Goal: Task Accomplishment & Management: Use online tool/utility

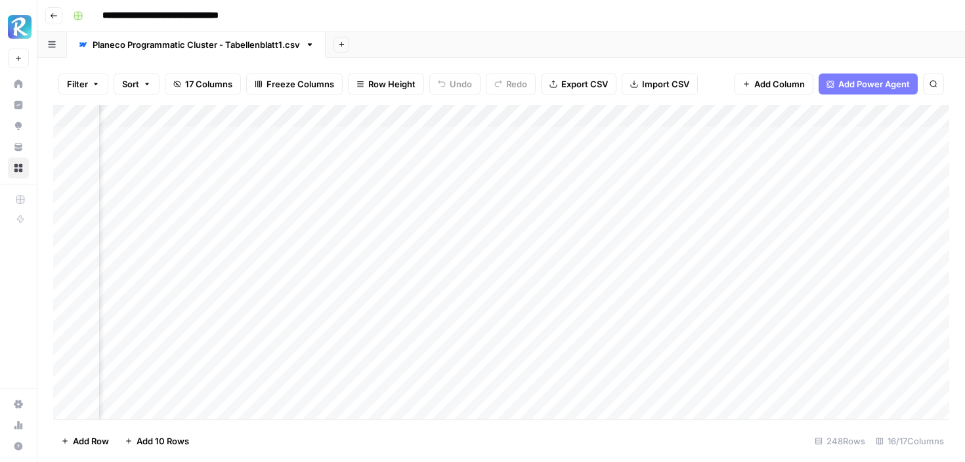
scroll to position [0, 497]
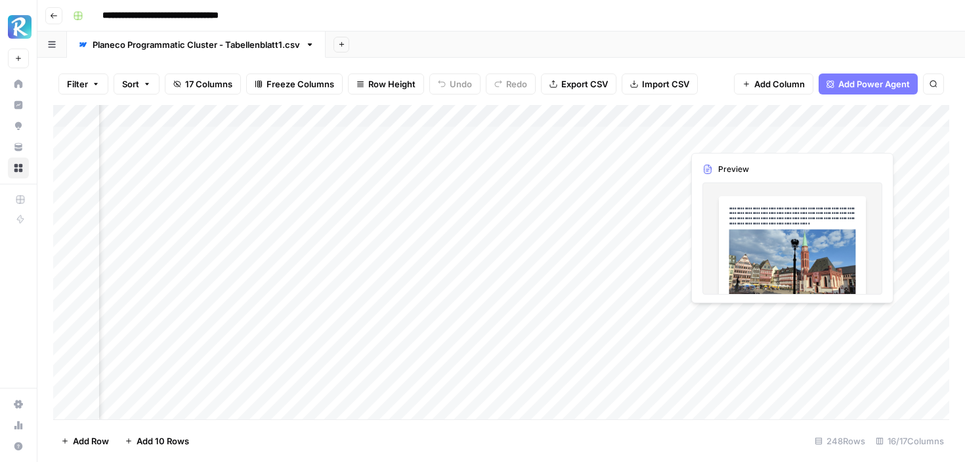
click at [739, 138] on div "Add Column" at bounding box center [501, 262] width 896 height 314
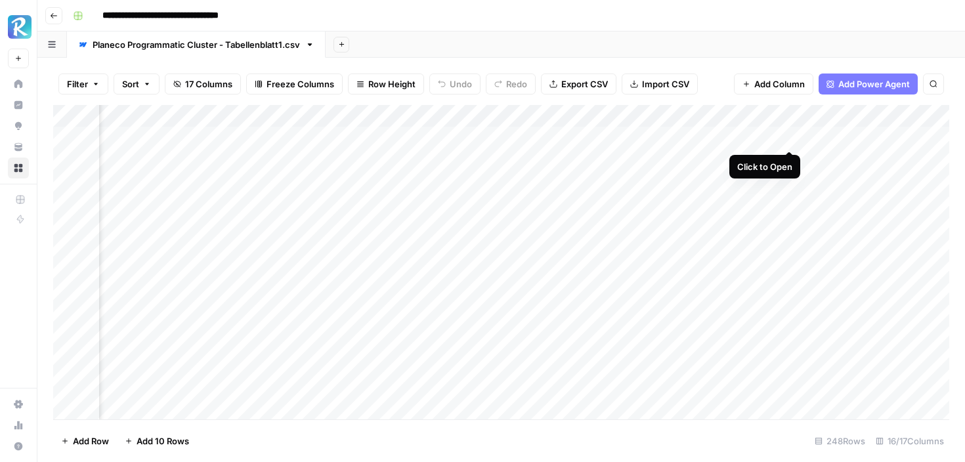
click at [788, 134] on div "Add Column" at bounding box center [501, 262] width 896 height 314
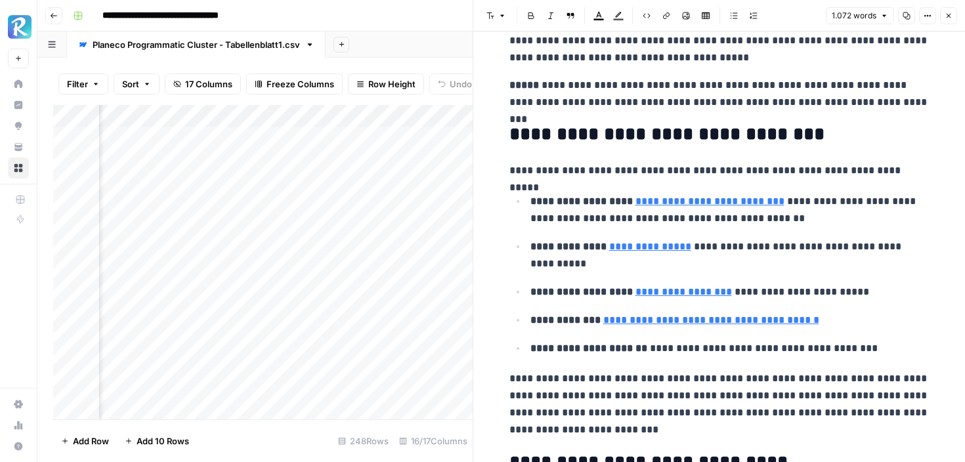
scroll to position [2566, 0]
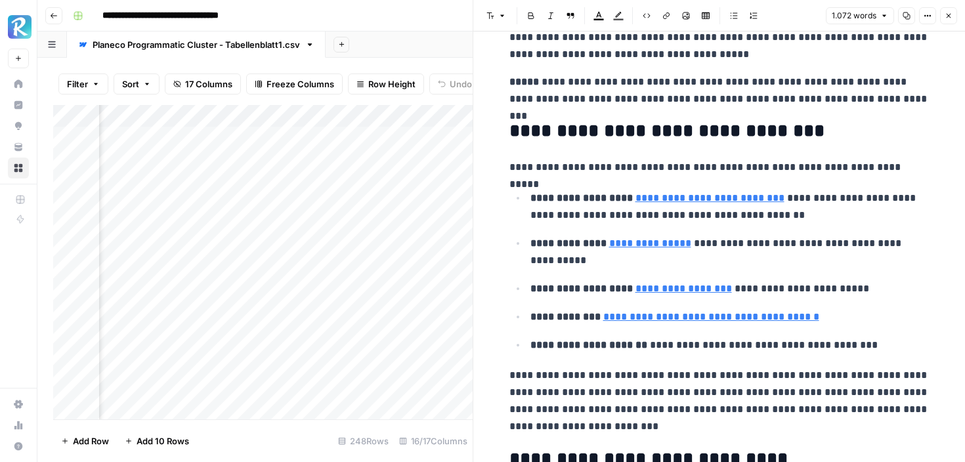
click at [745, 264] on p "**********" at bounding box center [729, 252] width 399 height 34
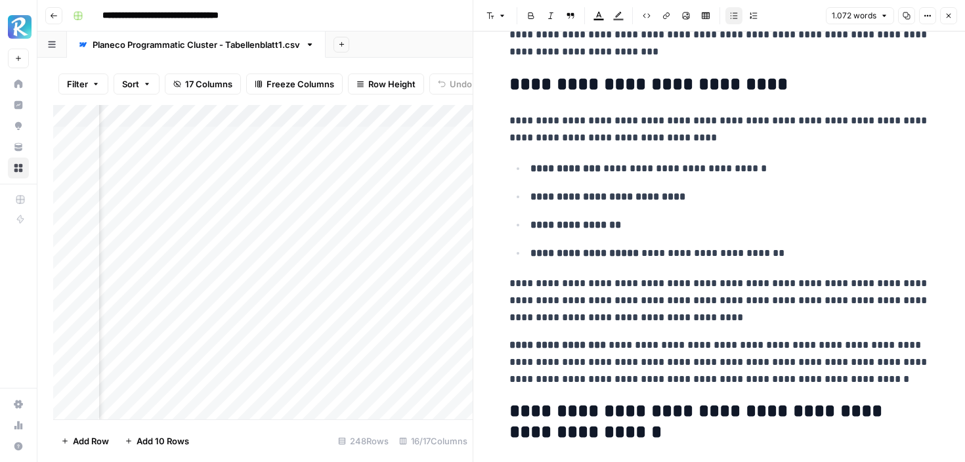
scroll to position [2937, 0]
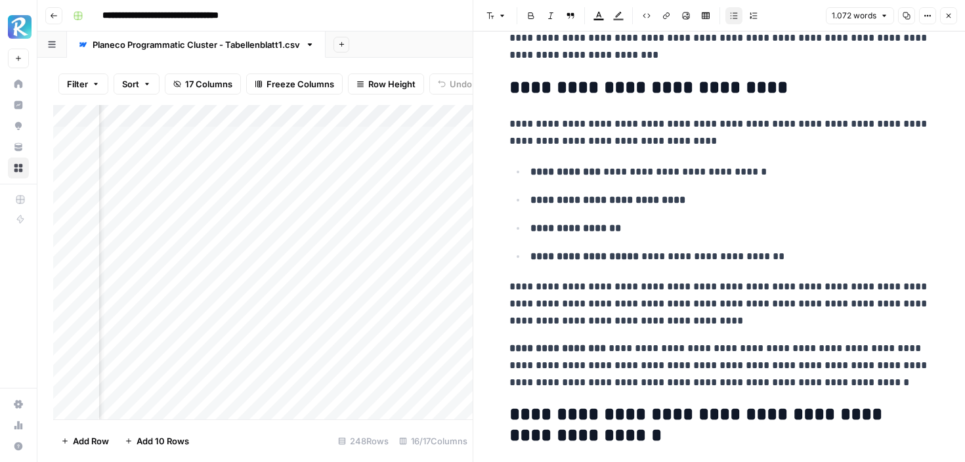
click at [947, 14] on icon "button" at bounding box center [948, 16] width 8 height 8
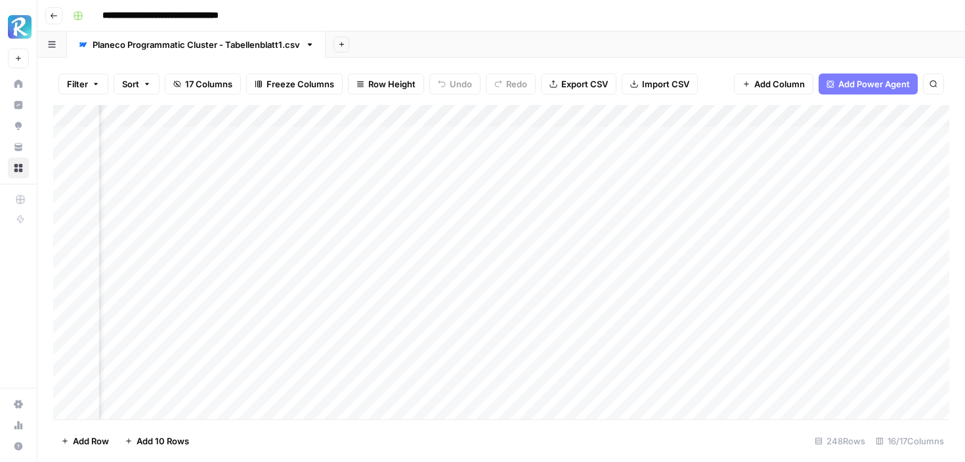
click at [501, 140] on div "Add Column" at bounding box center [501, 262] width 896 height 314
click at [601, 134] on div "Add Column" at bounding box center [501, 262] width 896 height 314
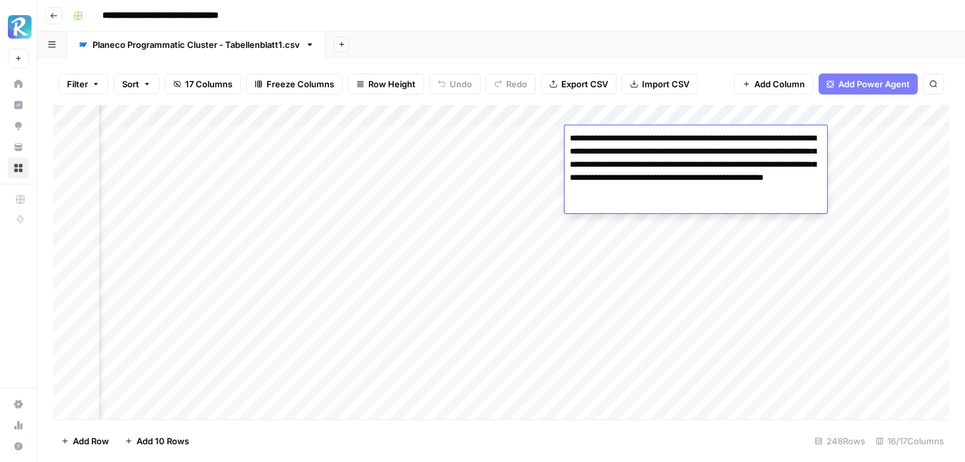
click at [633, 153] on textarea "**********" at bounding box center [695, 164] width 263 height 71
click at [729, 277] on div "Add Column" at bounding box center [501, 262] width 896 height 314
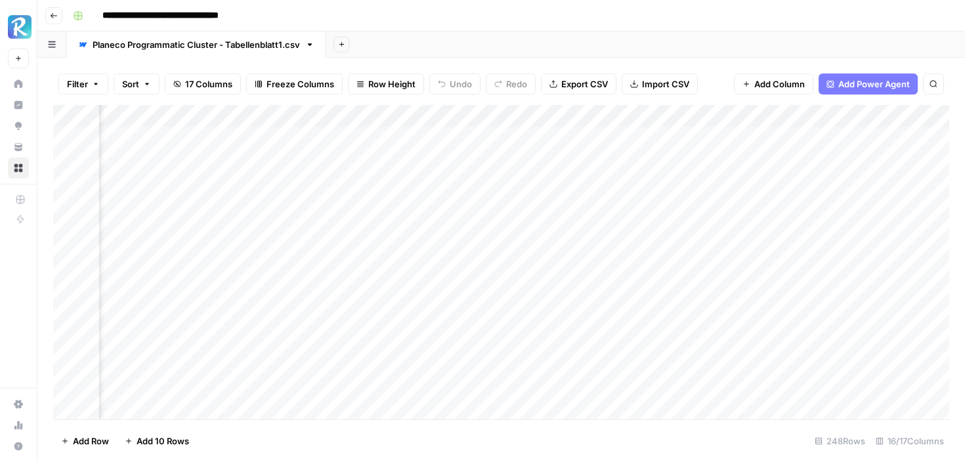
scroll to position [0, 742]
click at [632, 140] on div "Add Column" at bounding box center [501, 262] width 896 height 314
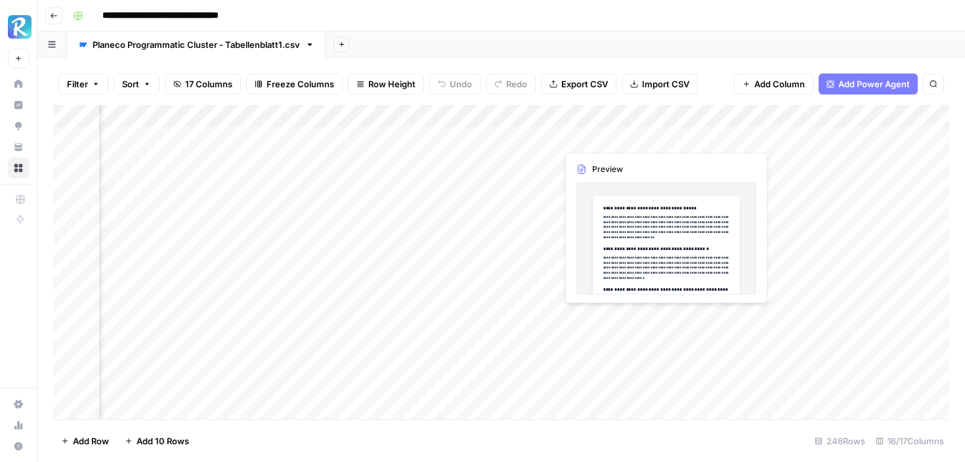
click at [632, 140] on div "Add Column" at bounding box center [501, 262] width 896 height 314
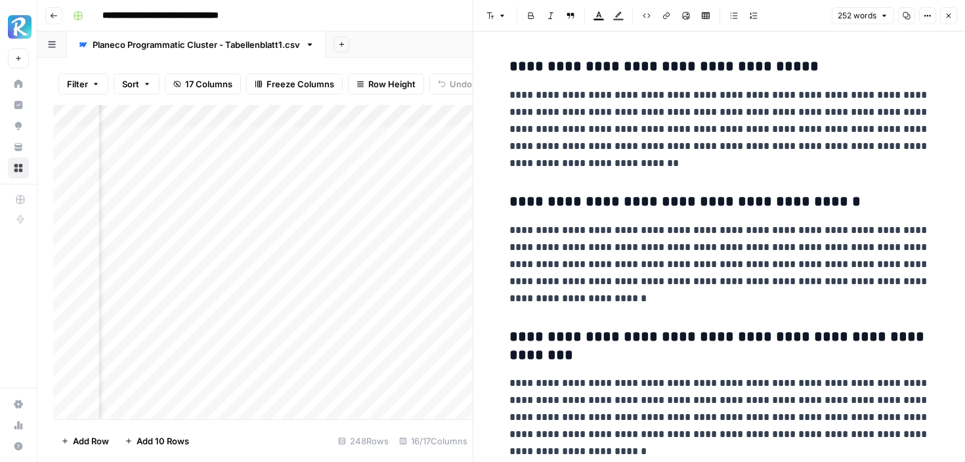
click at [947, 24] on header "Font style Bold Italic Block quote Text color Highlight color Code block Link I…" at bounding box center [719, 16] width 492 height 32
click at [951, 13] on icon "button" at bounding box center [948, 16] width 8 height 8
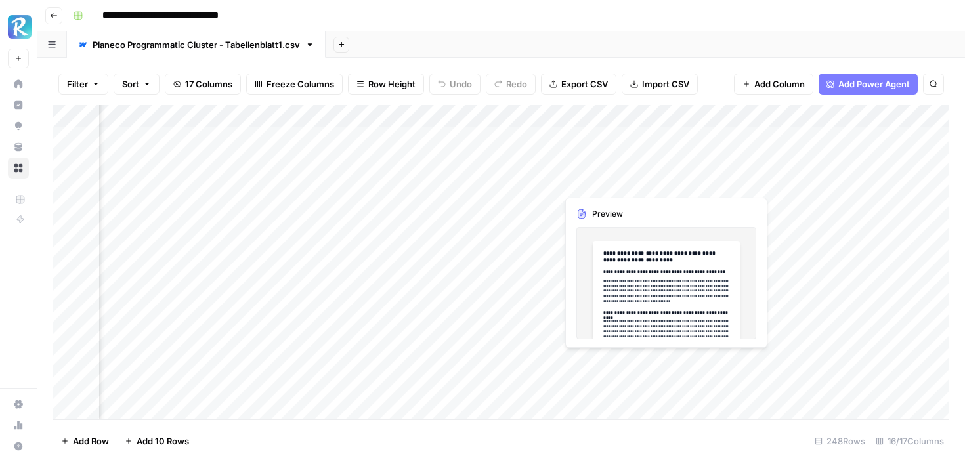
click at [585, 160] on div "Add Column" at bounding box center [501, 262] width 896 height 314
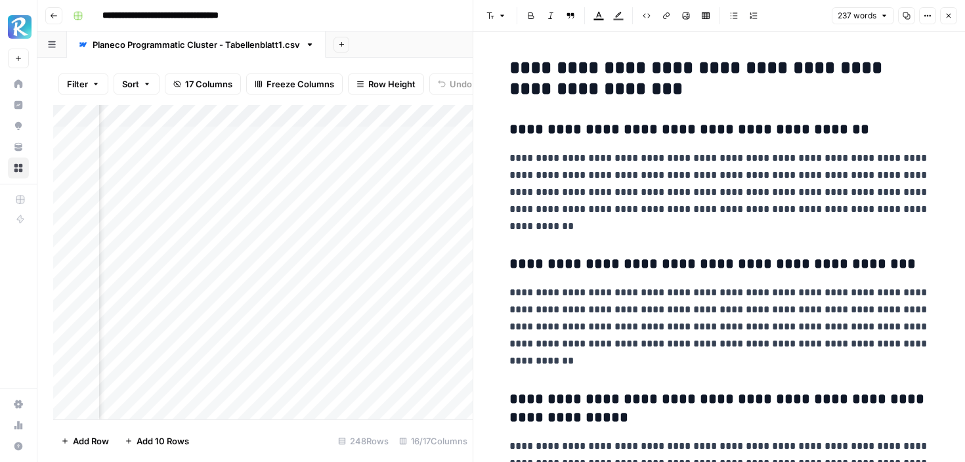
scroll to position [43, 0]
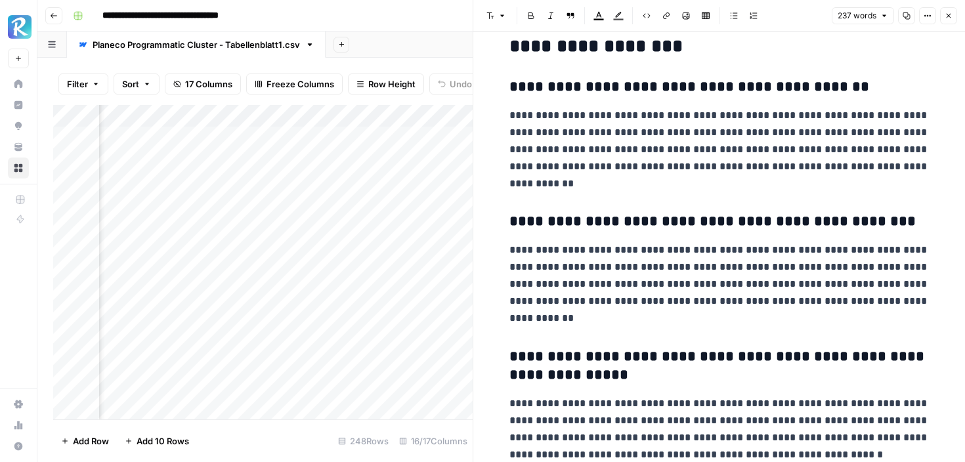
click at [948, 11] on button "Close" at bounding box center [948, 15] width 17 height 17
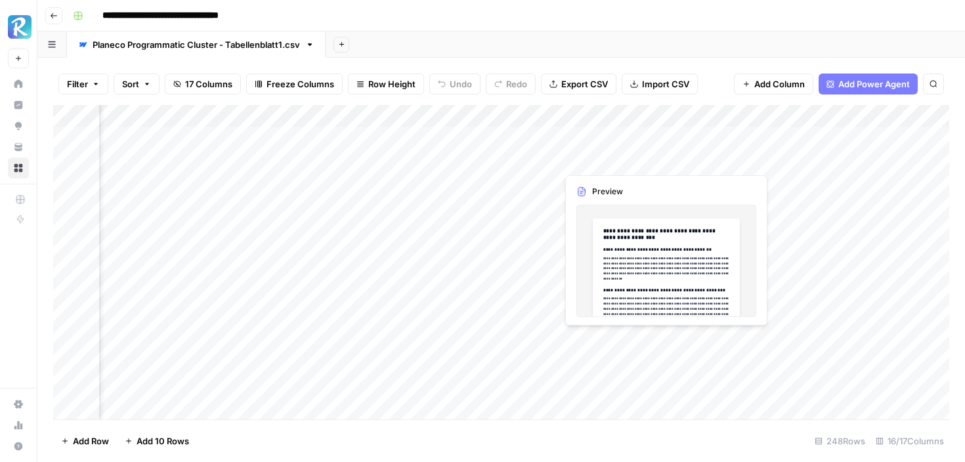
scroll to position [0, 791]
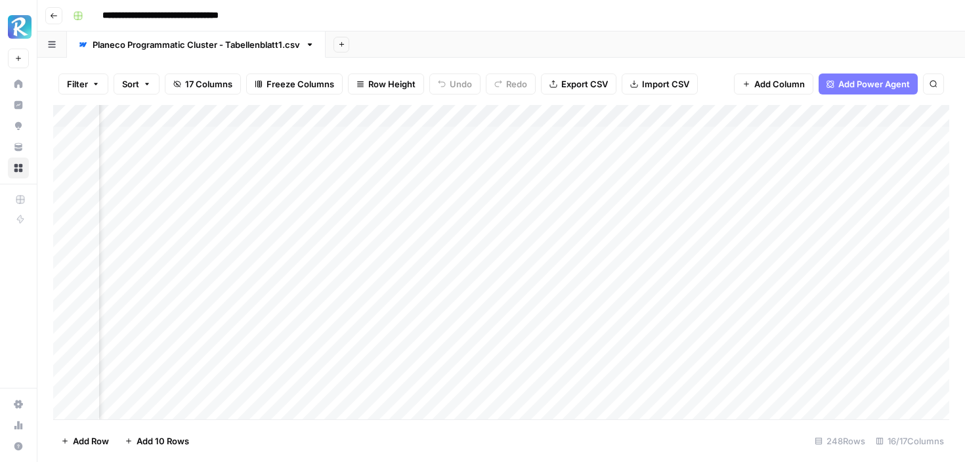
click at [664, 140] on div "Add Column" at bounding box center [501, 262] width 896 height 314
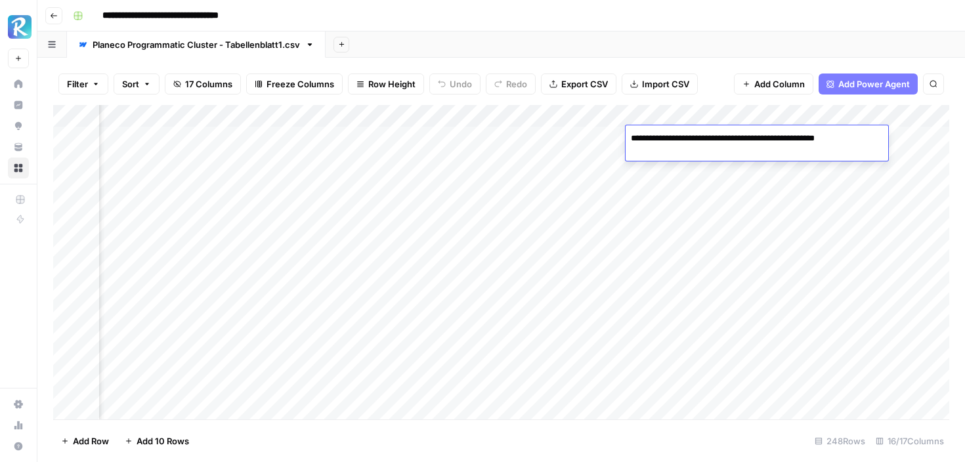
click at [756, 177] on div "Add Column" at bounding box center [501, 262] width 896 height 314
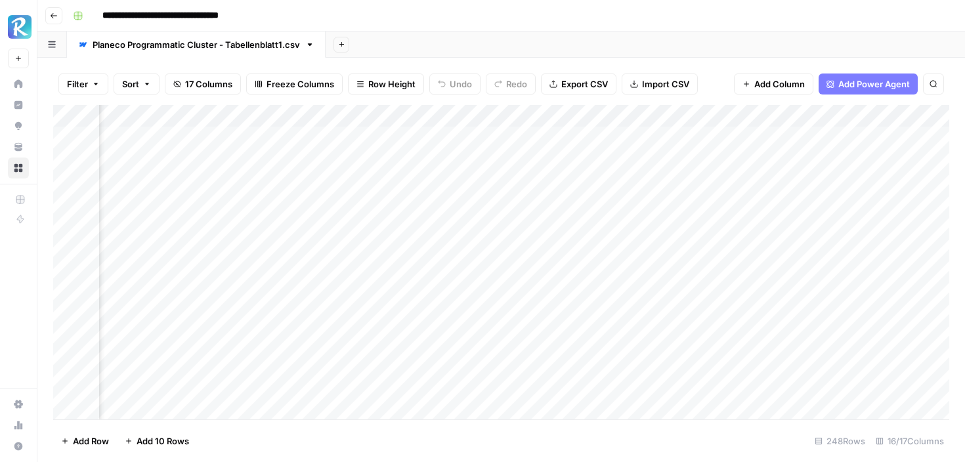
click at [711, 177] on div "Add Column" at bounding box center [501, 262] width 896 height 314
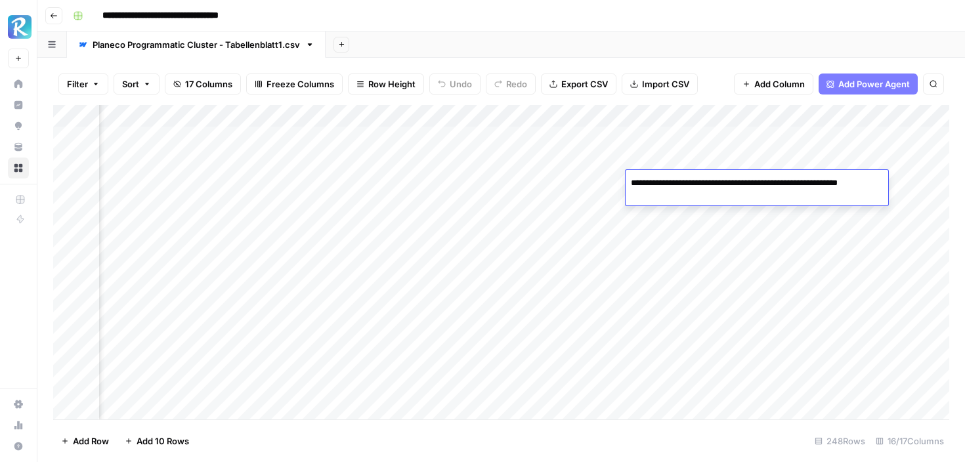
click at [793, 227] on div "Add Column" at bounding box center [501, 262] width 896 height 314
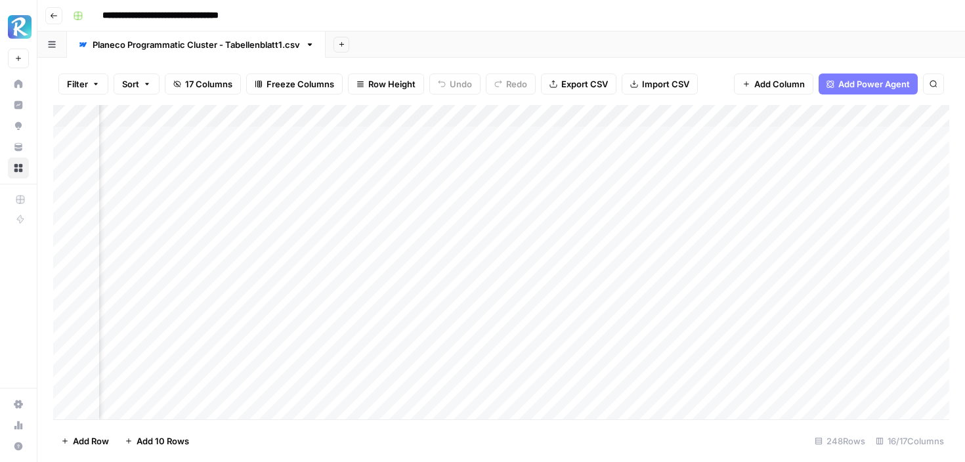
click at [792, 139] on div "Add Column" at bounding box center [501, 262] width 896 height 314
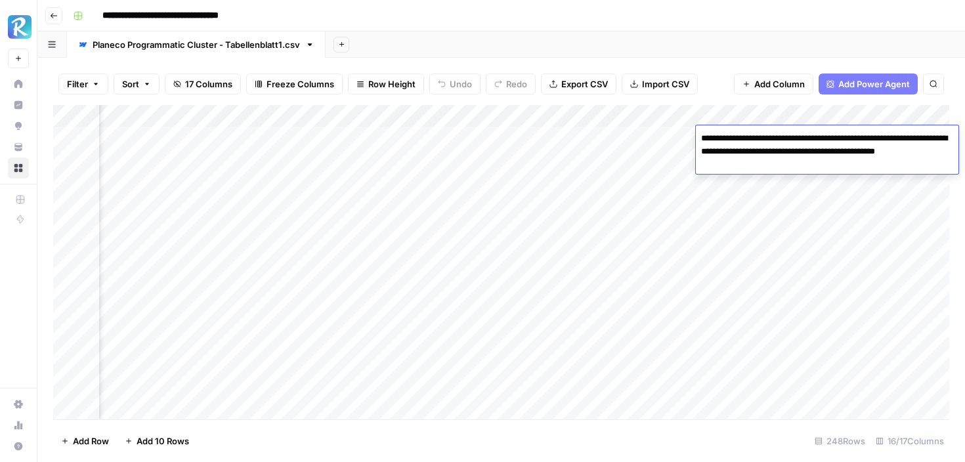
click at [792, 186] on div "Add Column" at bounding box center [501, 262] width 896 height 314
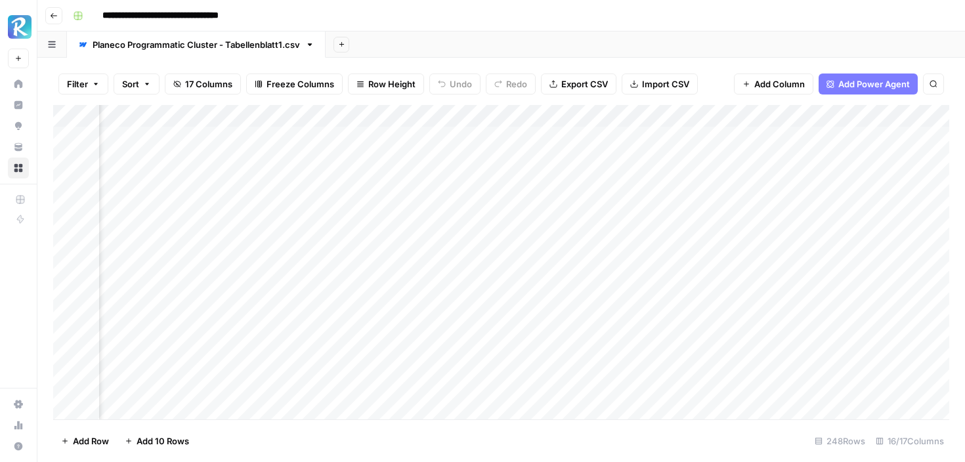
scroll to position [0, 235]
click at [696, 160] on div "Add Column" at bounding box center [501, 262] width 896 height 314
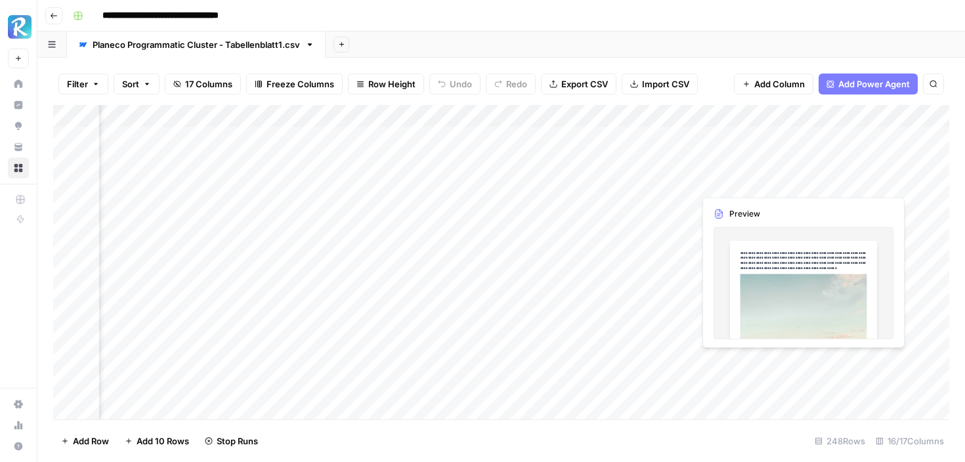
click at [740, 182] on div "Add Column" at bounding box center [501, 262] width 896 height 314
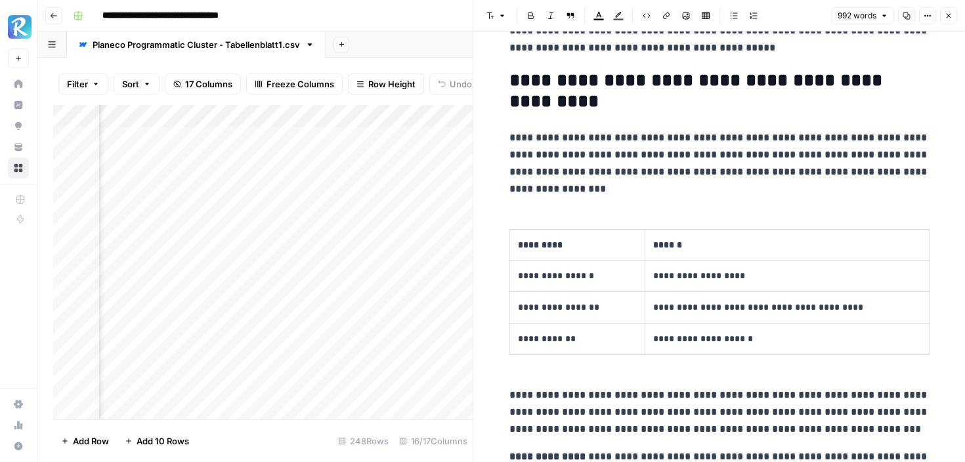
scroll to position [1777, 0]
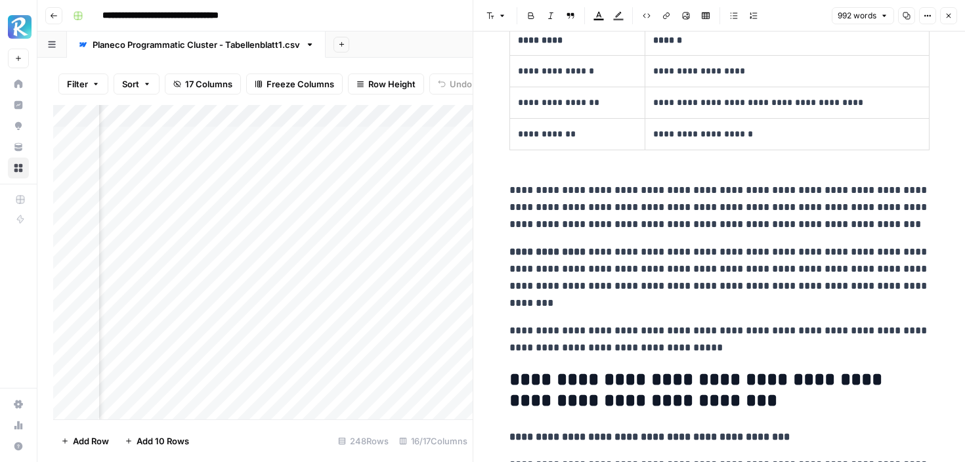
click at [952, 16] on span "Close" at bounding box center [952, 16] width 1 height 1
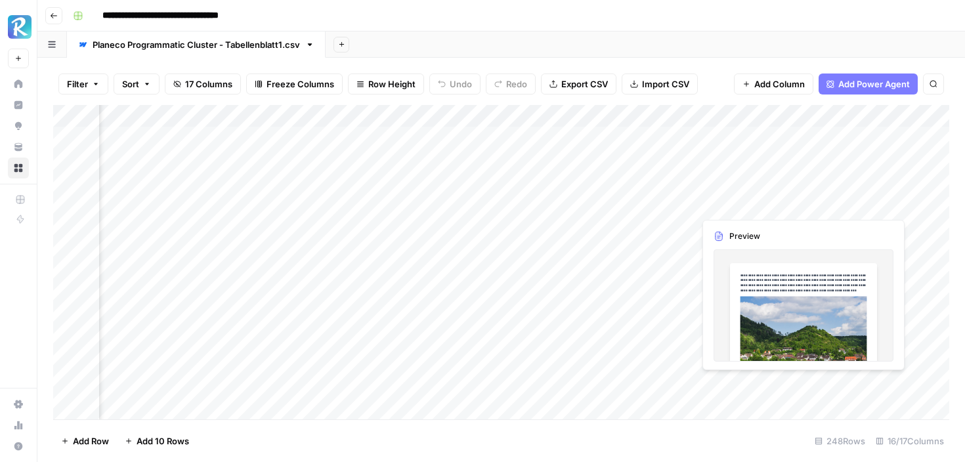
click at [765, 206] on div "Add Column" at bounding box center [501, 262] width 896 height 314
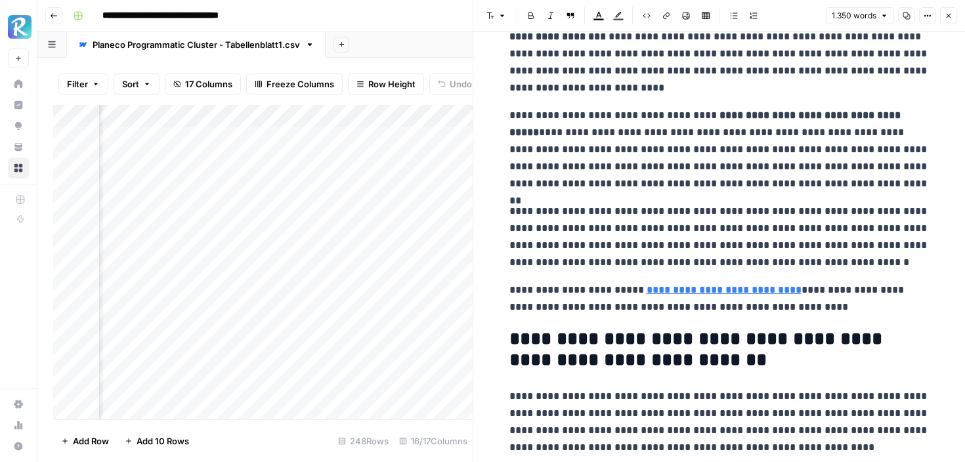
scroll to position [626, 0]
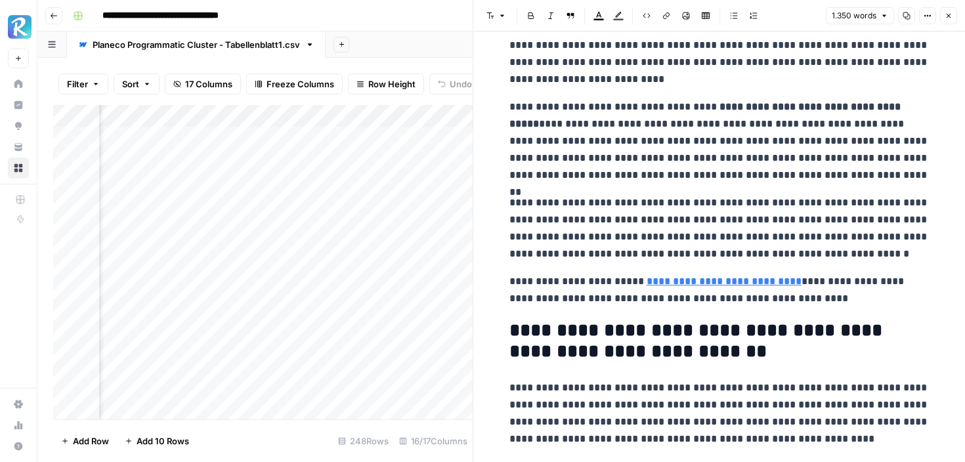
click at [949, 13] on icon "button" at bounding box center [948, 16] width 8 height 8
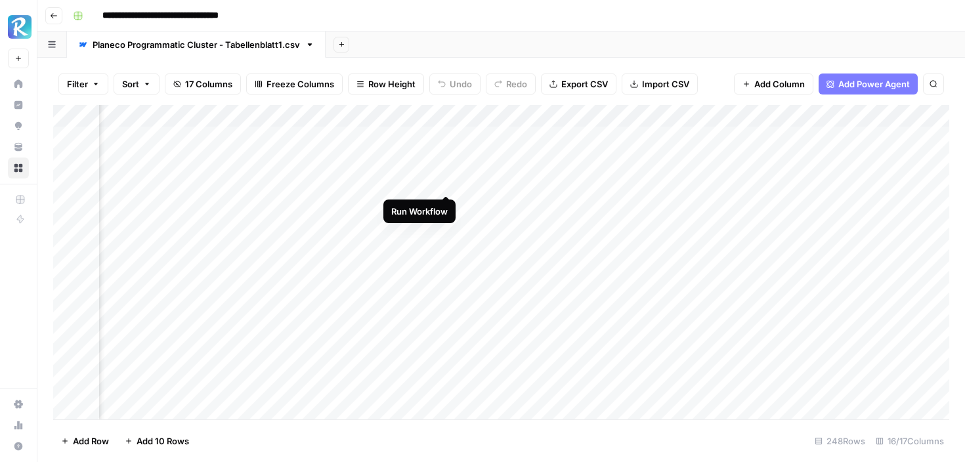
click at [446, 184] on div "Add Column" at bounding box center [501, 262] width 896 height 314
click at [549, 156] on div "Add Column" at bounding box center [501, 262] width 896 height 314
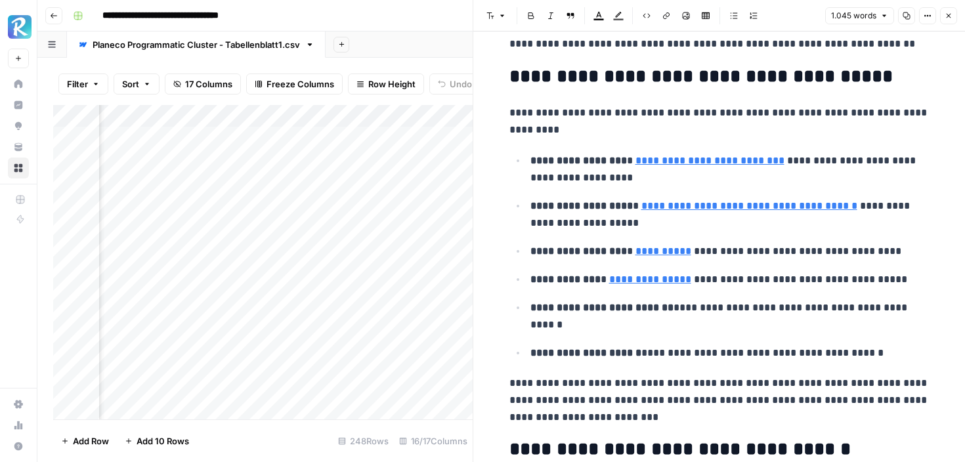
scroll to position [2781, 0]
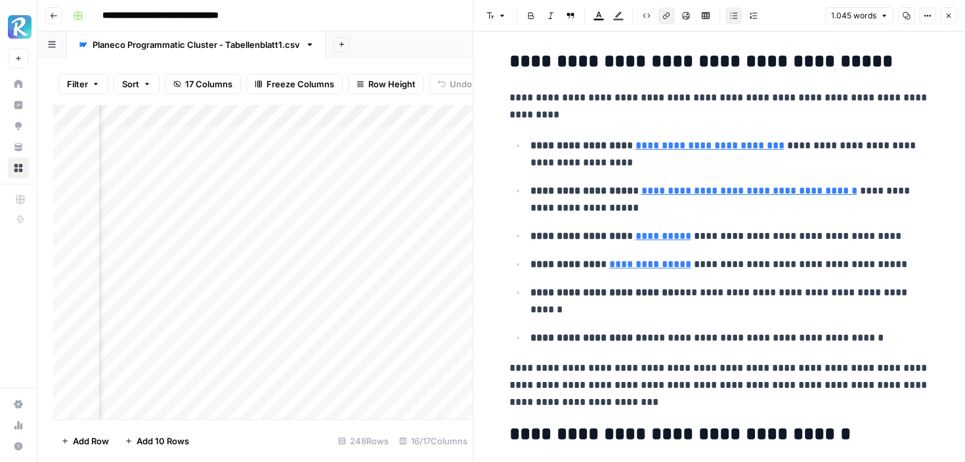
click at [686, 196] on link "**********" at bounding box center [749, 191] width 216 height 10
click at [767, 169] on input "[URL][DOMAIN_NAME]" at bounding box center [738, 171] width 175 height 13
click at [759, 298] on p "**********" at bounding box center [729, 301] width 399 height 34
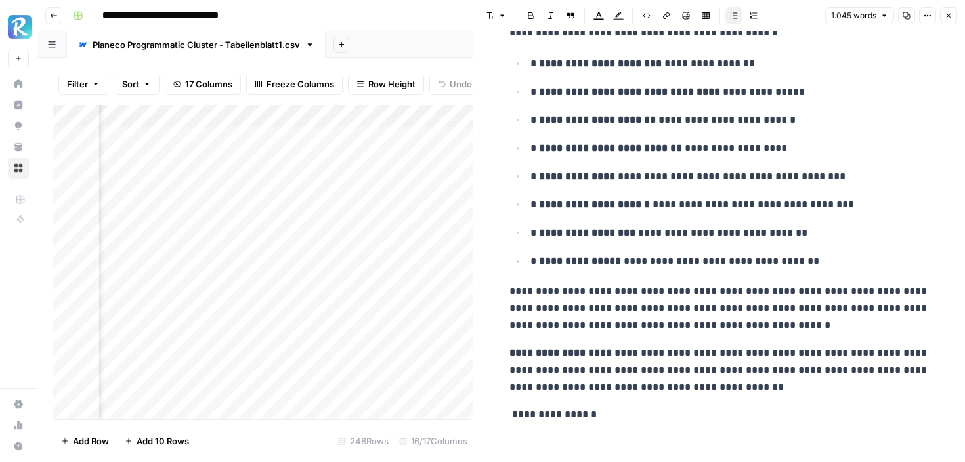
scroll to position [3648, 0]
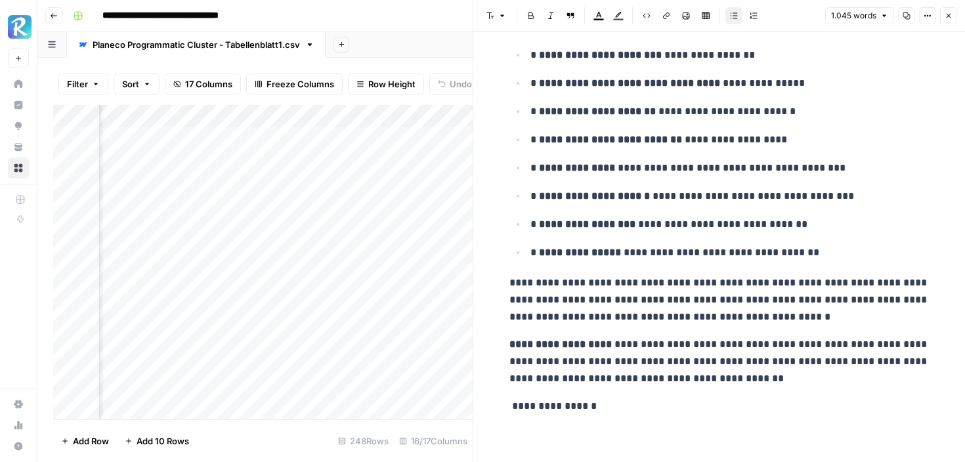
click at [946, 16] on icon "button" at bounding box center [948, 16] width 8 height 8
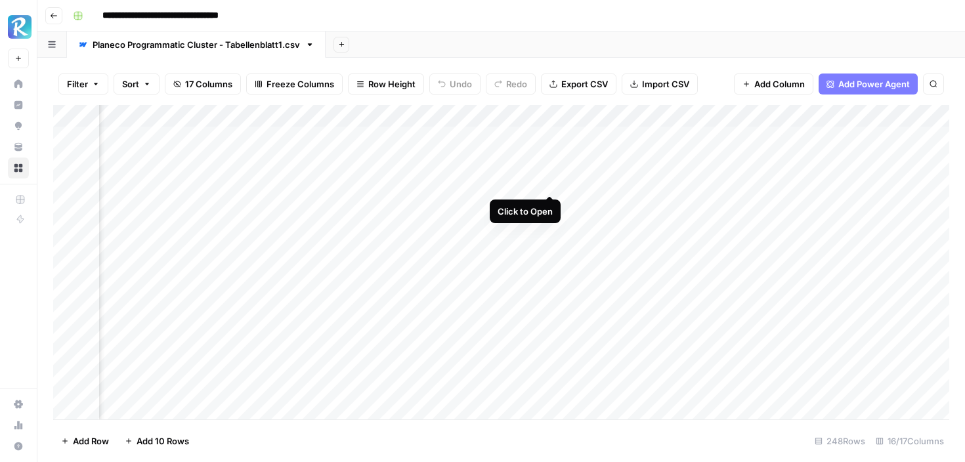
click at [547, 180] on div "Add Column" at bounding box center [501, 262] width 896 height 314
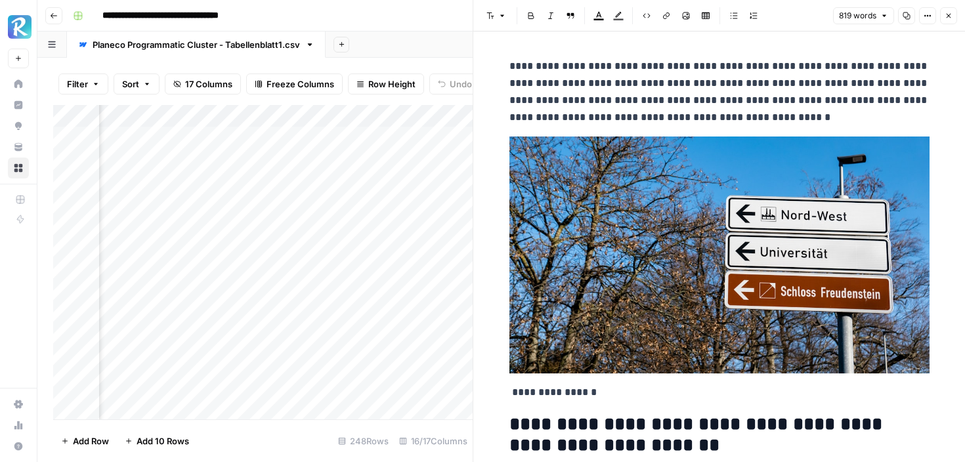
click at [947, 14] on icon "button" at bounding box center [948, 16] width 5 height 5
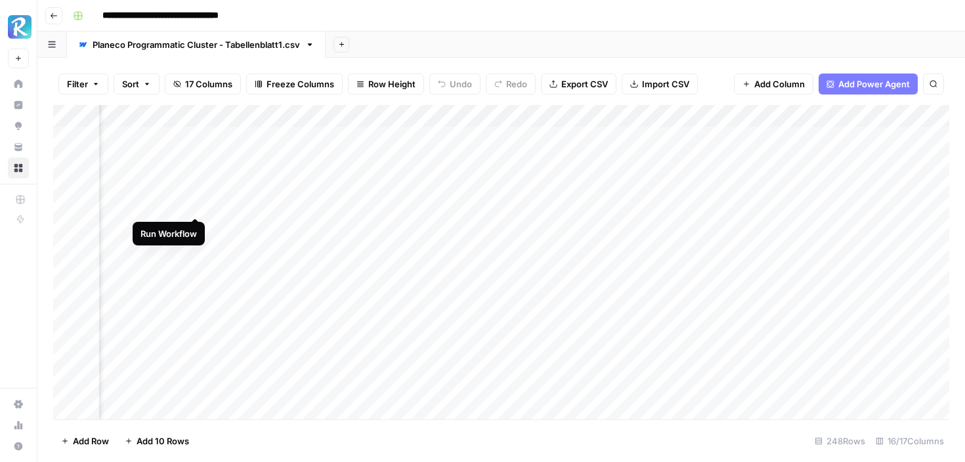
click at [195, 203] on div "Add Column" at bounding box center [501, 262] width 896 height 314
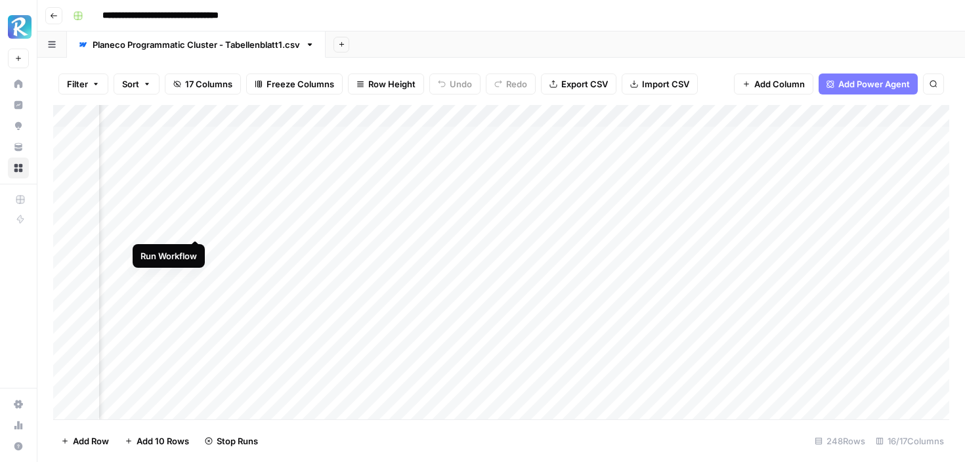
click at [196, 226] on div "Add Column" at bounding box center [501, 262] width 896 height 314
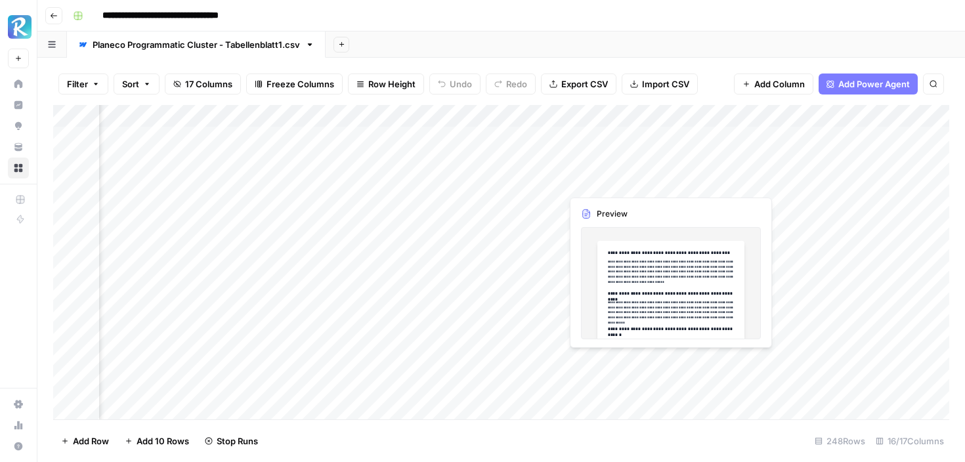
click at [604, 177] on div "Add Column" at bounding box center [501, 262] width 896 height 314
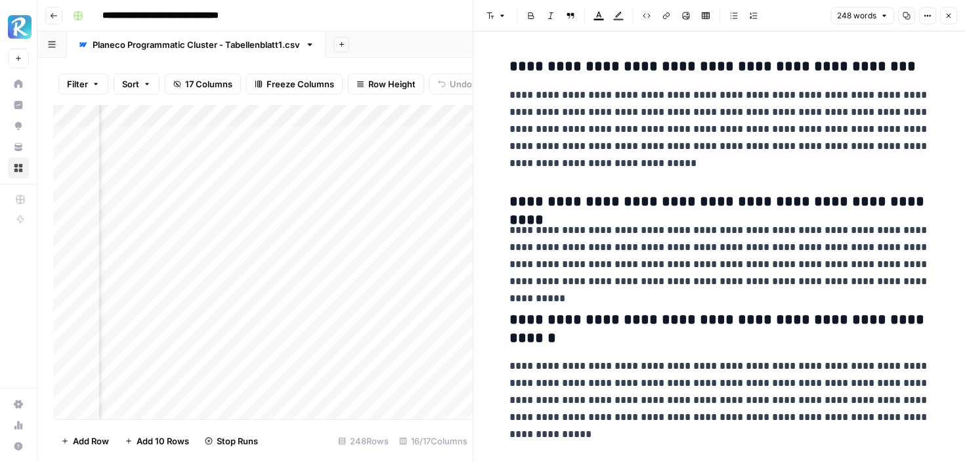
click at [944, 9] on button "Close" at bounding box center [948, 15] width 17 height 17
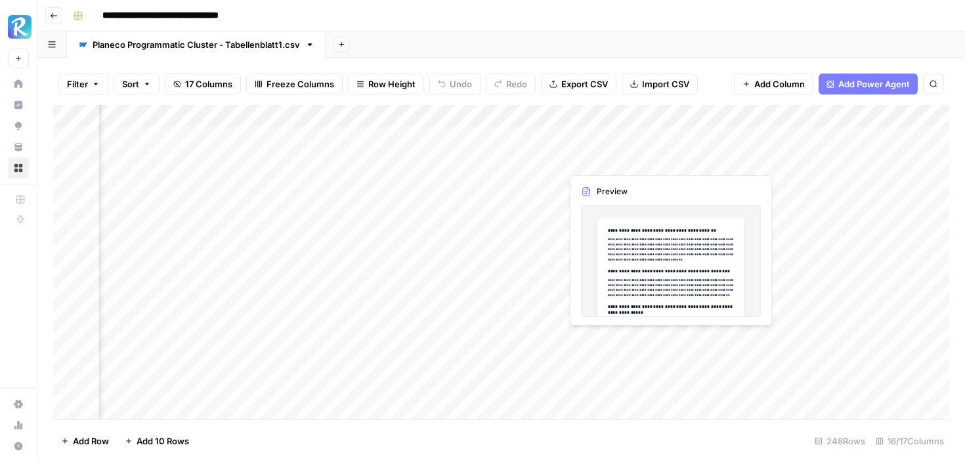
click at [625, 159] on div "Add Column" at bounding box center [501, 262] width 896 height 314
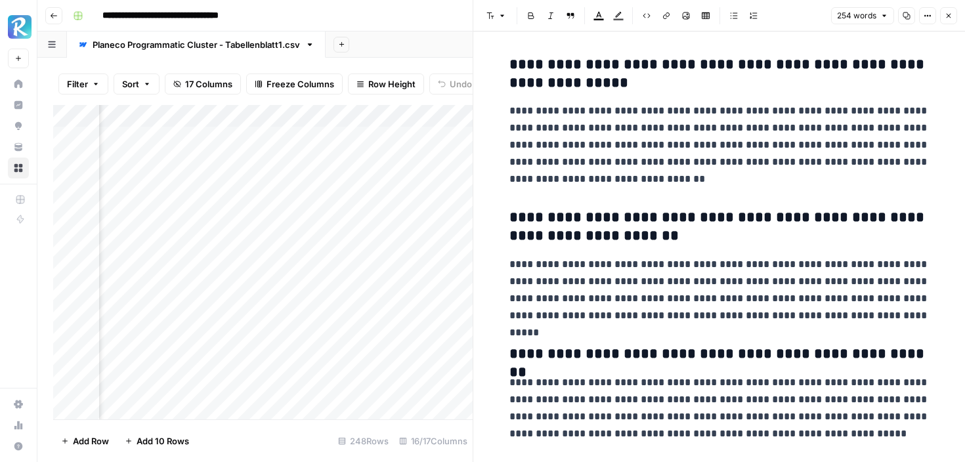
scroll to position [283, 0]
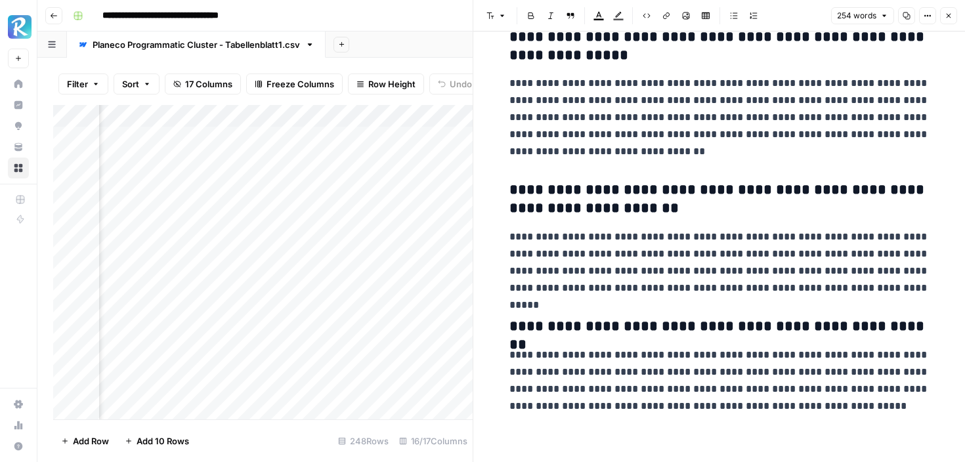
click at [954, 15] on button "Close" at bounding box center [948, 15] width 17 height 17
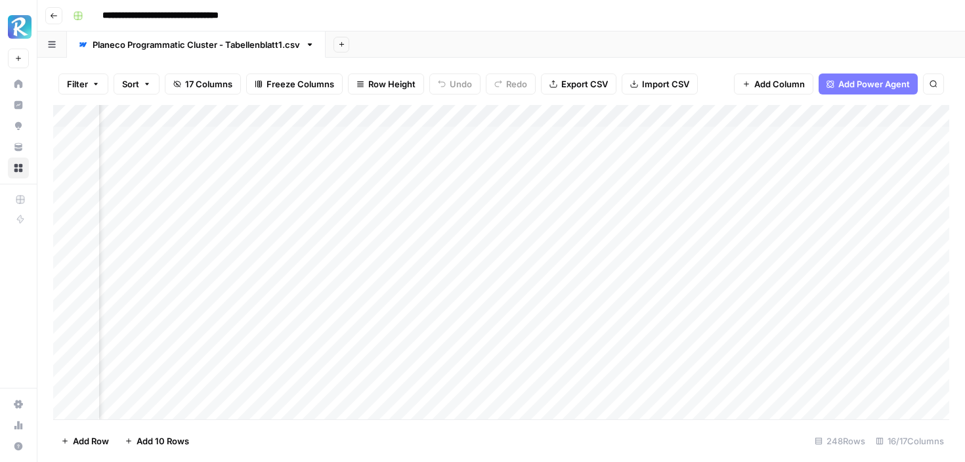
click at [501, 156] on div "Add Column" at bounding box center [501, 262] width 896 height 314
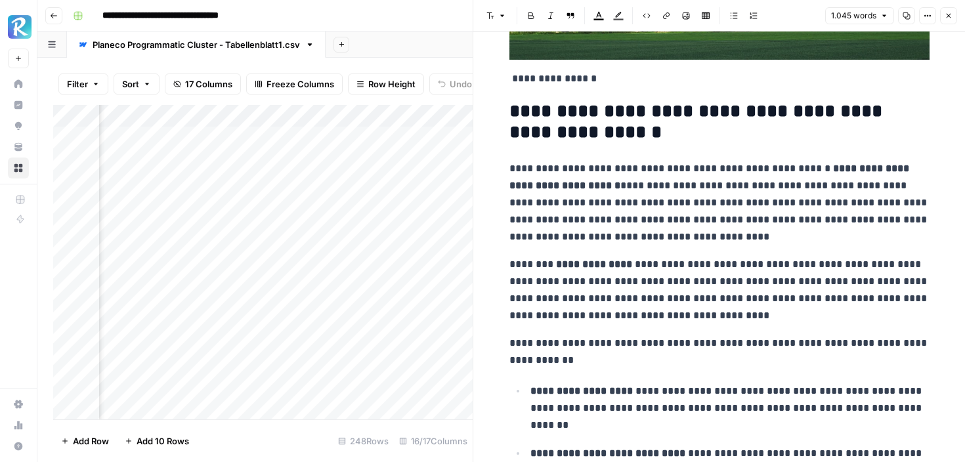
scroll to position [462, 0]
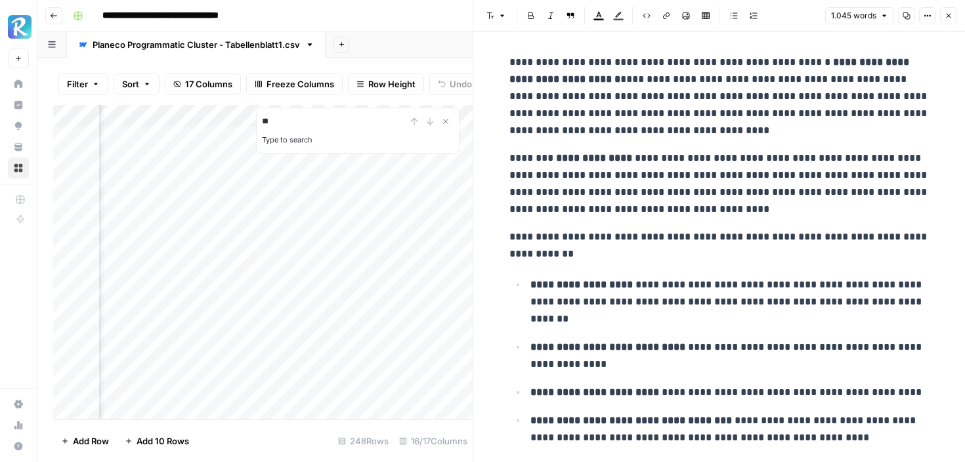
type input "*"
type input "%"
type input "p"
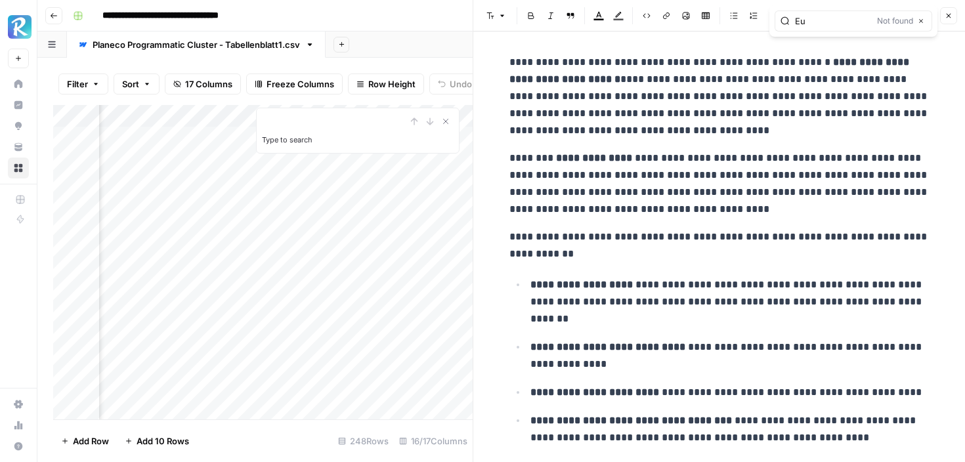
type input "E"
type input "€"
click at [923, 18] on icon "button" at bounding box center [920, 21] width 7 height 7
click at [942, 19] on button "Close" at bounding box center [948, 15] width 17 height 17
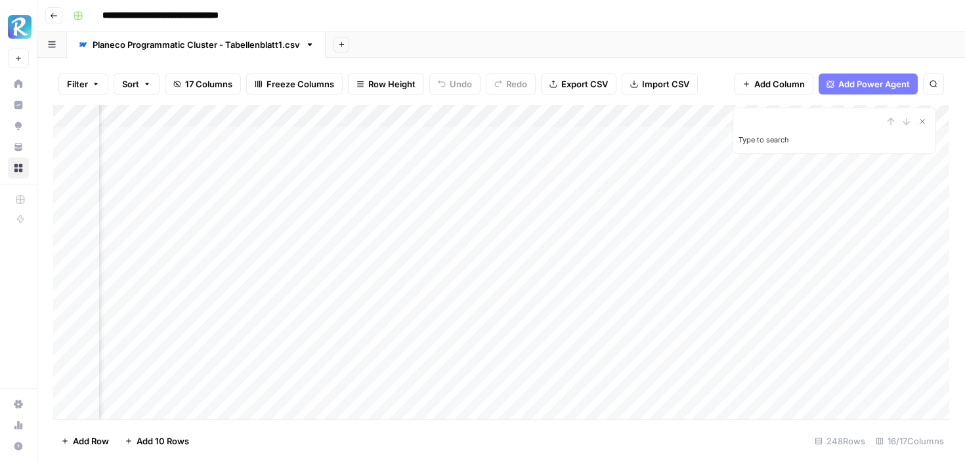
click at [526, 137] on div "Add Column" at bounding box center [501, 262] width 896 height 314
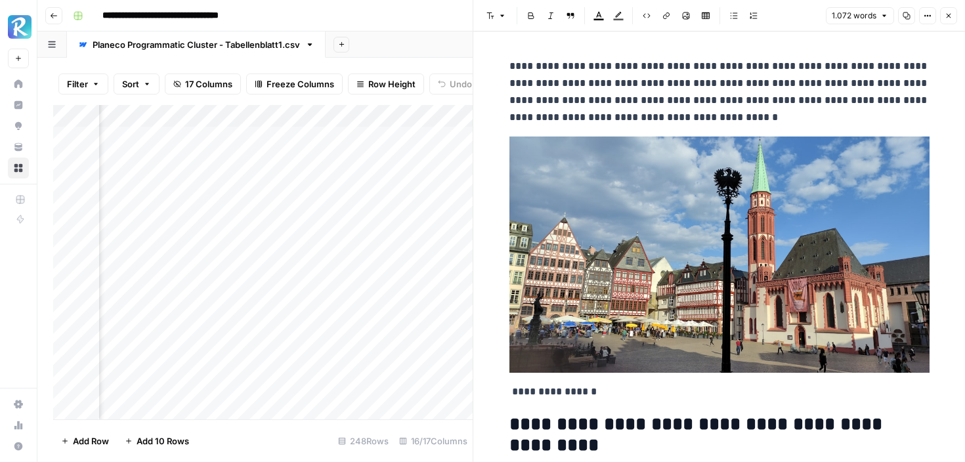
click at [732, 118] on p "**********" at bounding box center [719, 92] width 420 height 68
type input "e"
type input "prozent"
click at [920, 35] on icon "button" at bounding box center [920, 34] width 7 height 7
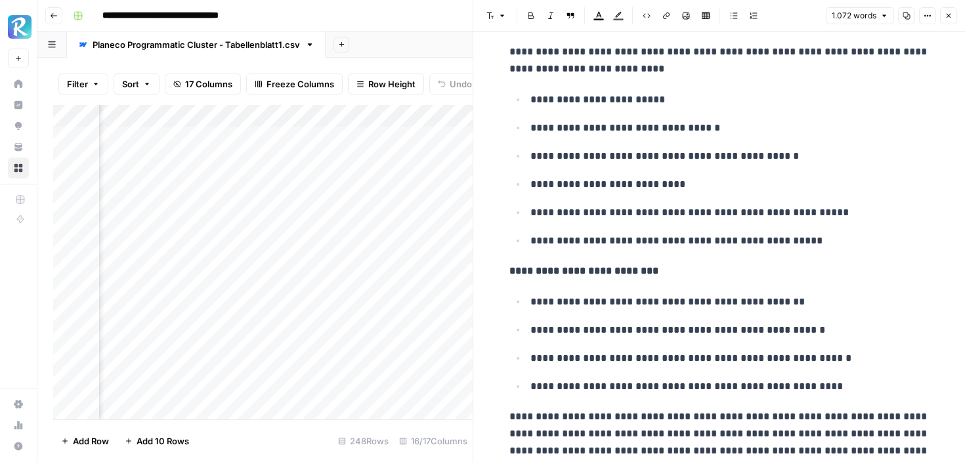
scroll to position [3447, 0]
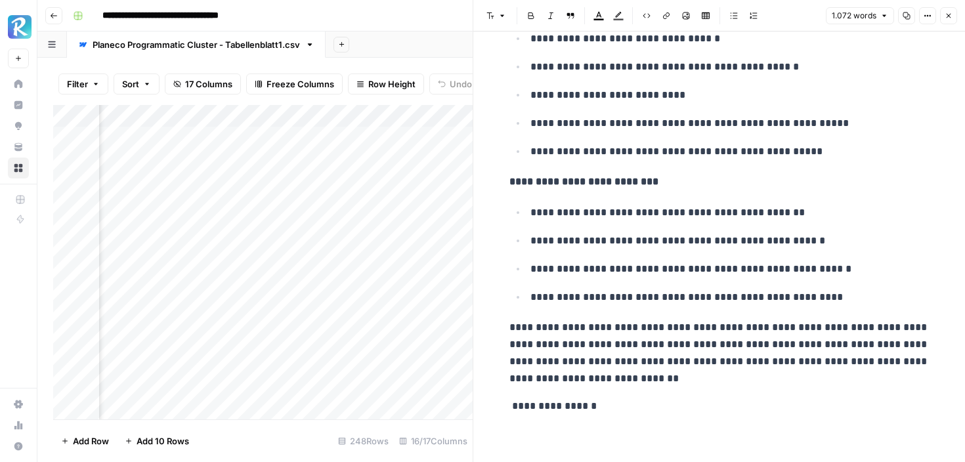
click at [948, 17] on icon "button" at bounding box center [948, 16] width 8 height 8
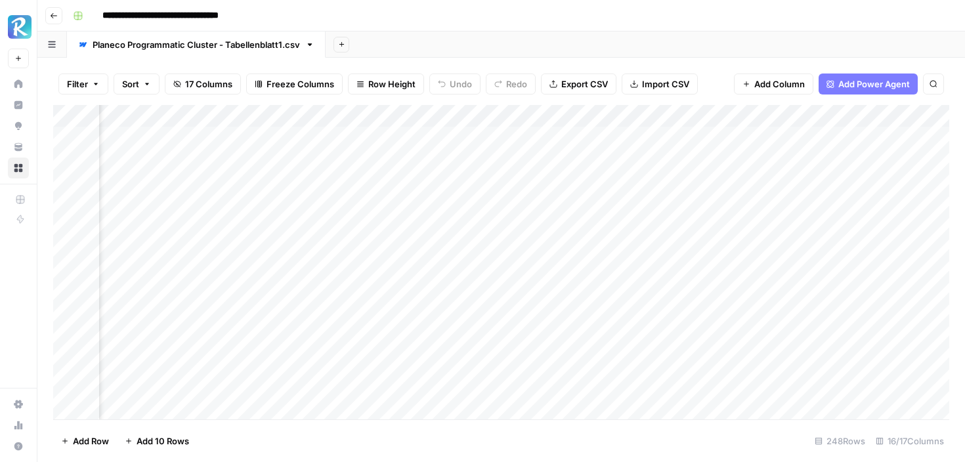
scroll to position [0, 519]
click at [412, 251] on div "Add Column" at bounding box center [501, 262] width 896 height 314
click at [415, 273] on div "Add Column" at bounding box center [501, 262] width 896 height 314
click at [415, 292] on div "Add Column" at bounding box center [501, 262] width 896 height 314
click at [415, 313] on div "Add Column" at bounding box center [501, 262] width 896 height 314
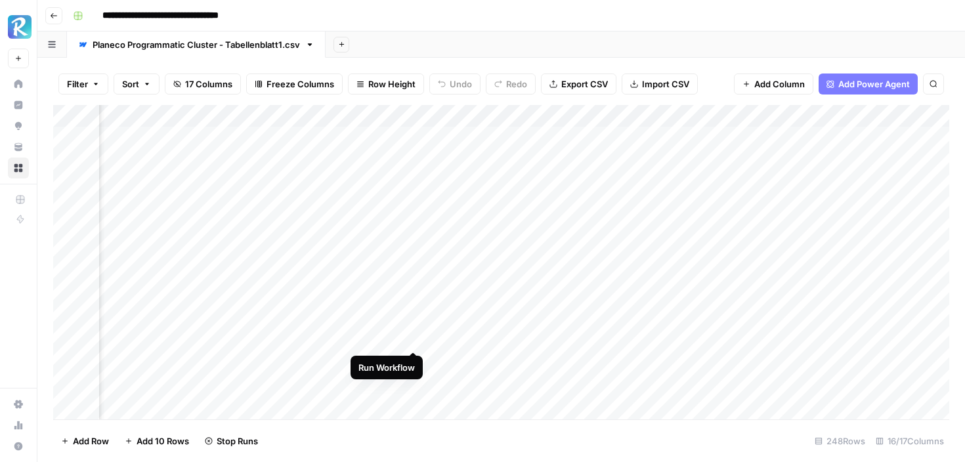
click at [414, 337] on div "Add Column" at bounding box center [501, 262] width 896 height 314
